Goal: Task Accomplishment & Management: Complete application form

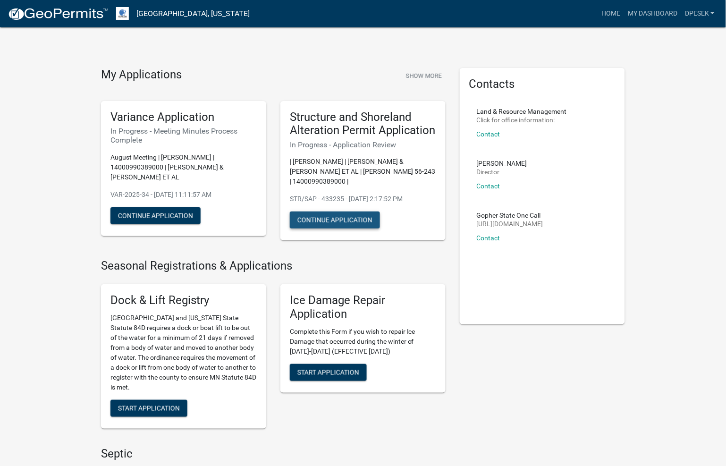
click at [333, 211] on button "Continue Application" at bounding box center [335, 219] width 90 height 17
click at [165, 155] on p "August Meeting | [PERSON_NAME] | 14000990389000 | [PERSON_NAME] & [PERSON_NAME]…" at bounding box center [183, 167] width 146 height 30
click at [140, 207] on button "Continue Application" at bounding box center [155, 215] width 90 height 17
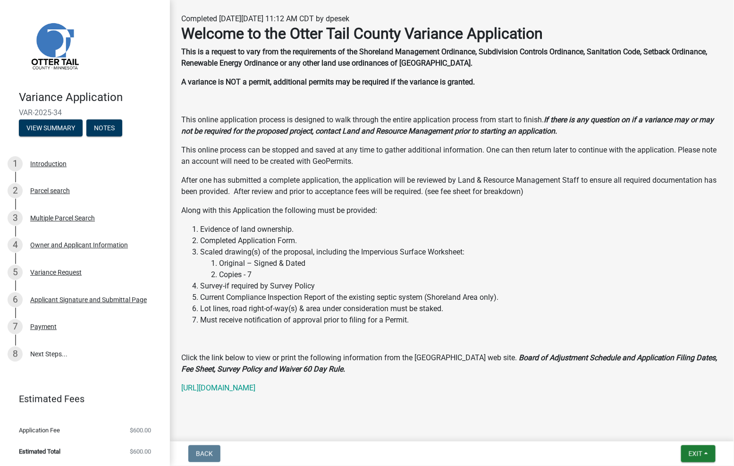
scroll to position [130, 0]
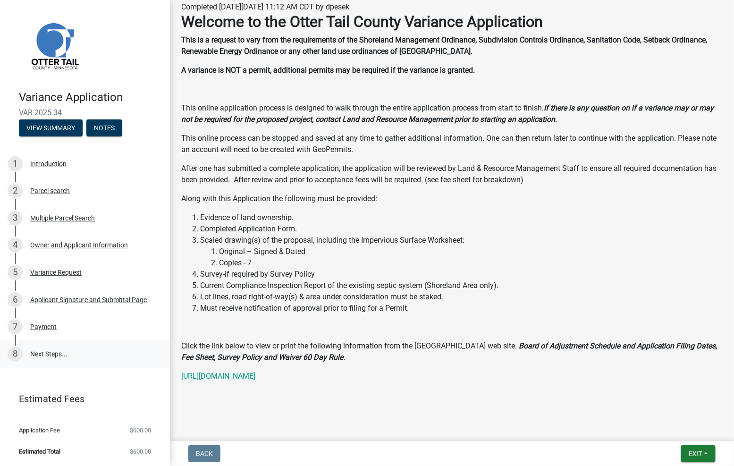
click at [46, 353] on link "8 Next Steps..." at bounding box center [85, 353] width 170 height 27
click at [59, 166] on div "Introduction" at bounding box center [48, 164] width 36 height 7
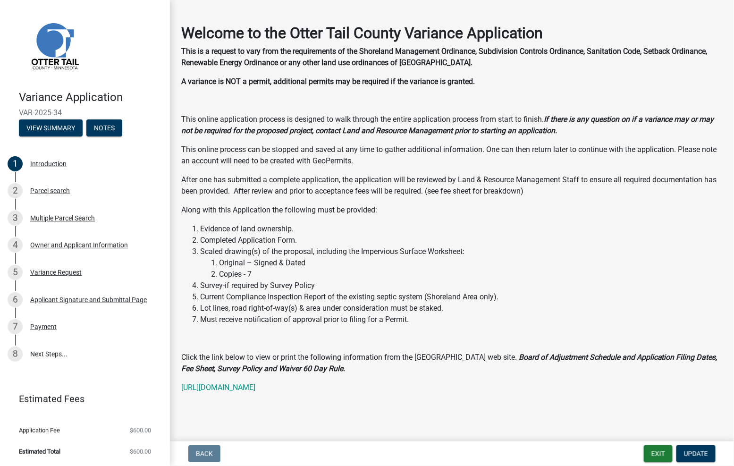
scroll to position [0, 0]
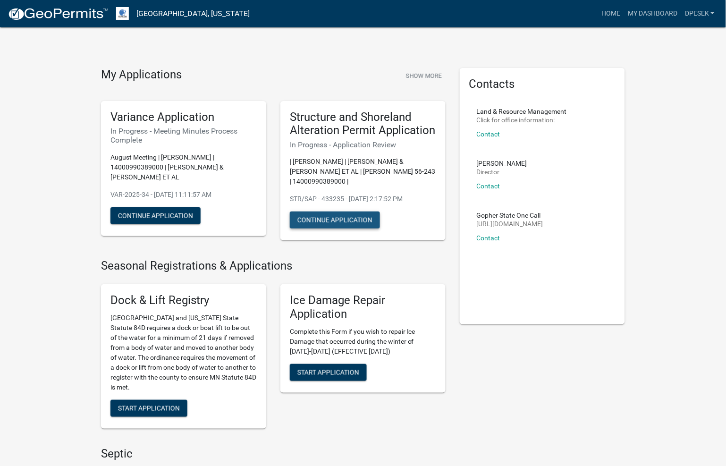
click at [335, 211] on button "Continue Application" at bounding box center [335, 219] width 90 height 17
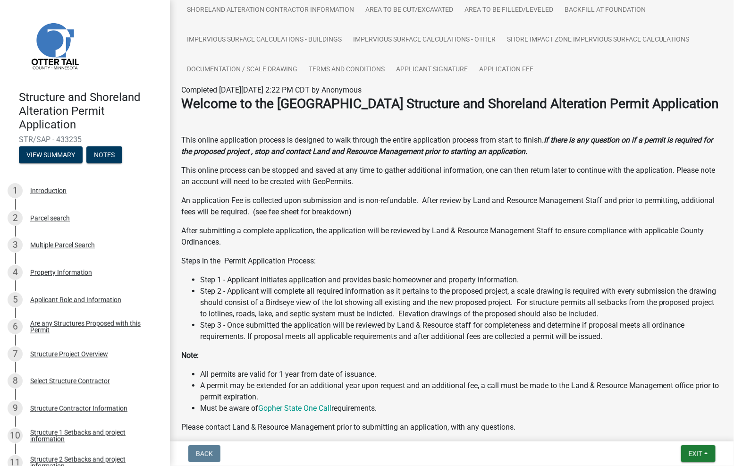
scroll to position [152, 0]
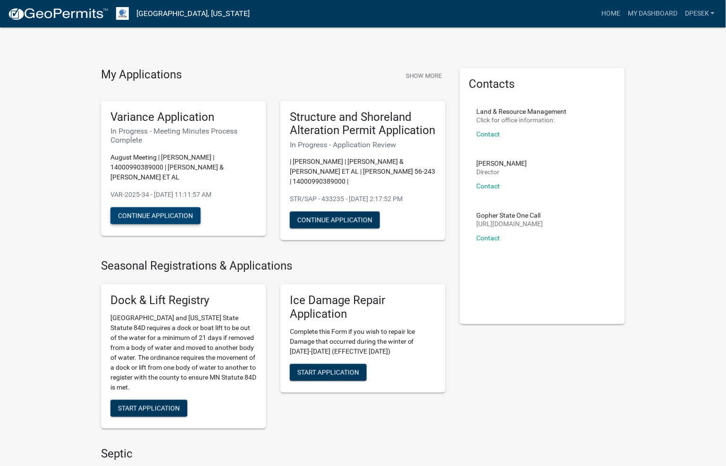
click at [165, 207] on button "Continue Application" at bounding box center [155, 215] width 90 height 17
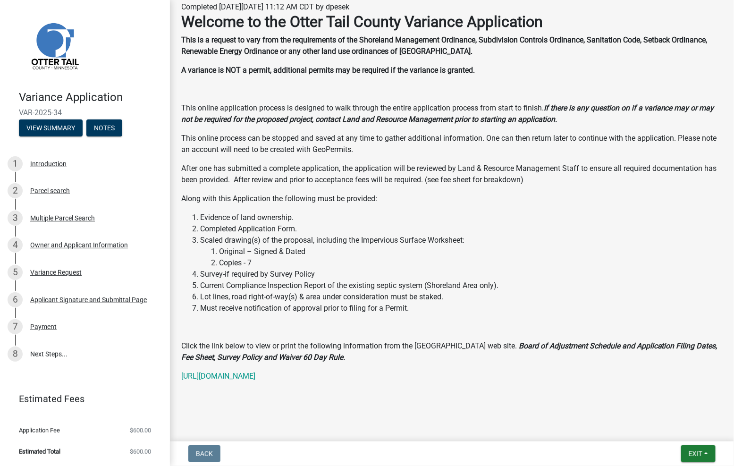
scroll to position [130, 0]
click at [255, 375] on link "[URL][DOMAIN_NAME]" at bounding box center [218, 376] width 74 height 9
